Goal: Obtain resource: Download file/media

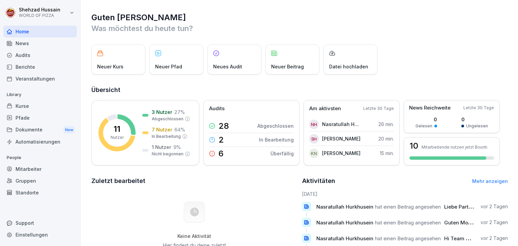
click at [59, 130] on div "Dokumente New" at bounding box center [40, 130] width 74 height 12
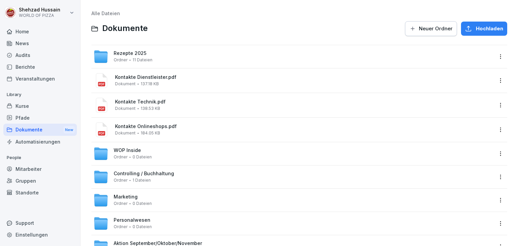
click at [59, 130] on div "Dokumente New" at bounding box center [40, 130] width 74 height 12
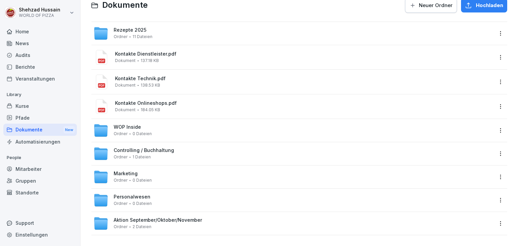
click at [193, 205] on div "Personalwesen Ordner 0 Dateien" at bounding box center [299, 200] width 416 height 23
click at [192, 204] on div "Personalwesen Ordner 0 Dateien" at bounding box center [299, 200] width 416 height 23
click at [179, 196] on div "Personalwesen Ordner 0 Dateien" at bounding box center [293, 200] width 400 height 15
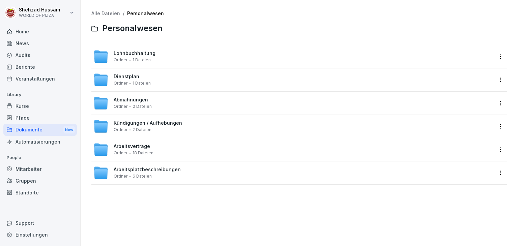
click at [176, 147] on div "Arbeitsverträge Ordner 18 Dateien" at bounding box center [293, 149] width 400 height 15
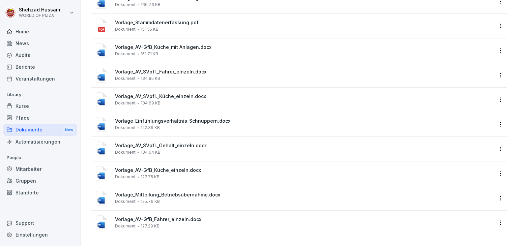
scroll to position [258, 0]
click at [173, 224] on div "Vorlage_AV-GfB_Fahrer_einzeln.docx Dokument 127.29 KB" at bounding box center [293, 223] width 400 height 16
click at [173, 224] on div at bounding box center [259, 123] width 518 height 246
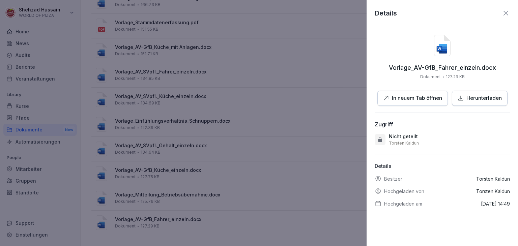
click at [408, 100] on p "In neuem Tab öffnen" at bounding box center [417, 98] width 50 height 8
